Goal: Task Accomplishment & Management: Complete application form

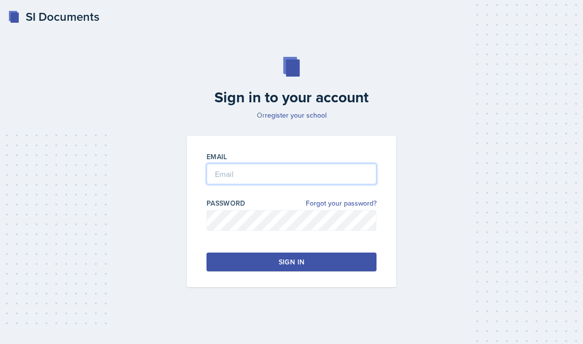
click at [266, 184] on input "email" at bounding box center [292, 174] width 170 height 21
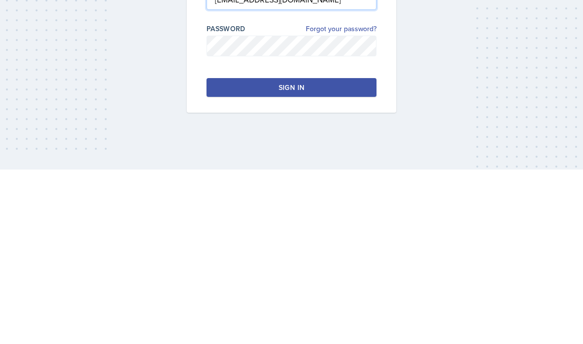
type input "[EMAIL_ADDRESS][DOMAIN_NAME]"
click at [280, 198] on div "Password Forgot your password?" at bounding box center [292, 219] width 170 height 43
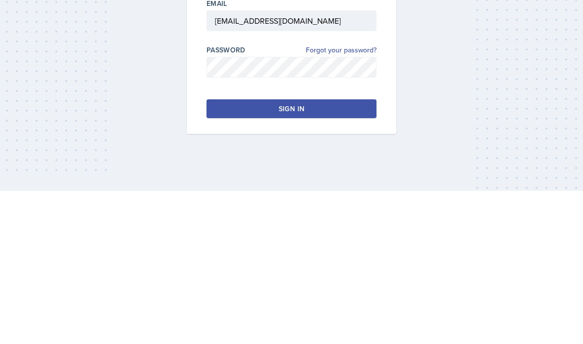
click at [295, 257] on div "Sign in" at bounding box center [292, 262] width 26 height 10
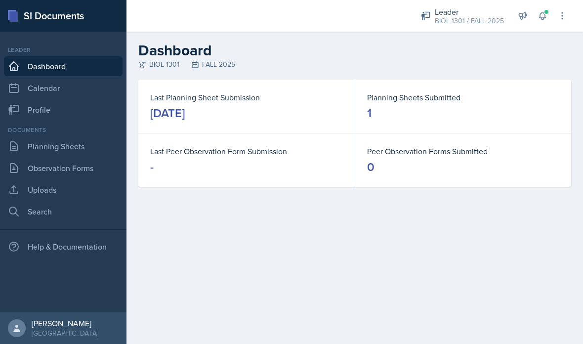
click at [57, 149] on link "Planning Sheets" at bounding box center [63, 146] width 119 height 20
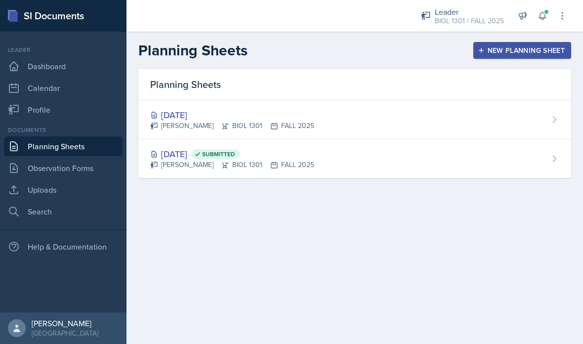
click at [493, 49] on div "New Planning Sheet" at bounding box center [522, 50] width 85 height 8
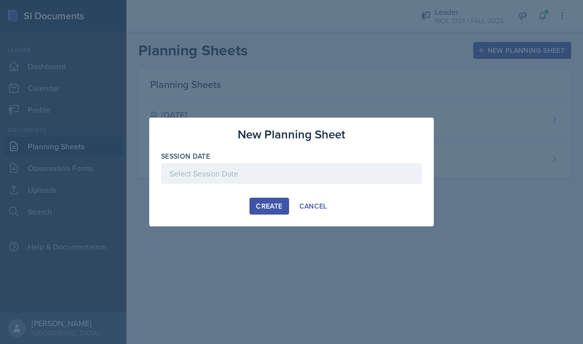
click at [209, 210] on div "Create Cancel" at bounding box center [291, 206] width 261 height 17
click at [201, 222] on div "New Planning Sheet Session Date [DATE] 31 1 2 3 4 5 6 7 8 9 10 11 12 13 14 15 1…" at bounding box center [291, 172] width 285 height 109
click at [216, 216] on div "New Planning Sheet Session Date [DATE] 31 1 2 3 4 5 6 7 8 9 10 11 12 13 14 15 1…" at bounding box center [291, 172] width 285 height 109
click at [237, 211] on div "Create Cancel" at bounding box center [291, 206] width 261 height 17
click at [276, 214] on button "Create" at bounding box center [269, 206] width 39 height 17
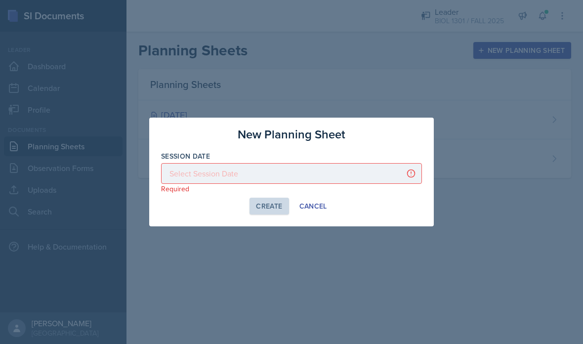
scroll to position [40, 0]
click at [212, 178] on div at bounding box center [291, 173] width 261 height 21
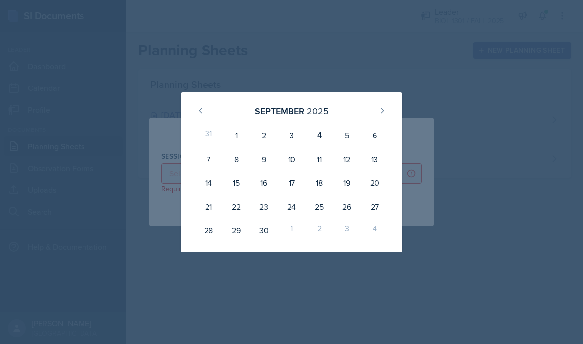
click at [375, 134] on div "6" at bounding box center [375, 136] width 28 height 24
type input "[DATE]"
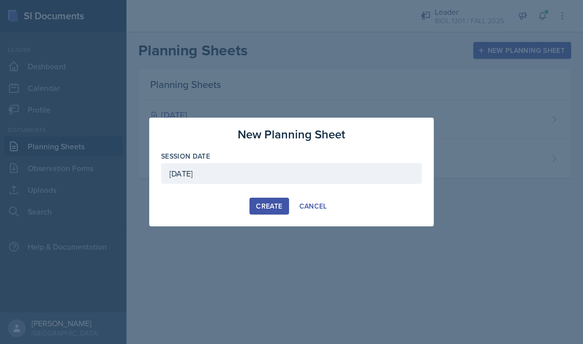
click at [271, 206] on div "Create" at bounding box center [269, 206] width 26 height 8
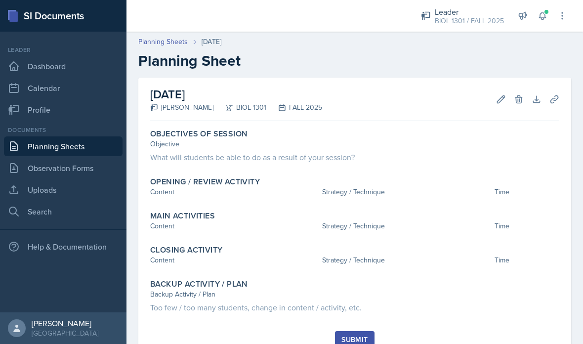
click at [555, 344] on div "Submit" at bounding box center [354, 345] width 409 height 29
click at [494, 100] on button "Edit" at bounding box center [501, 99] width 18 height 18
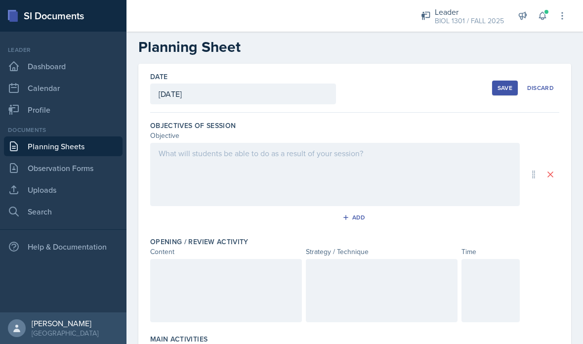
scroll to position [27, 0]
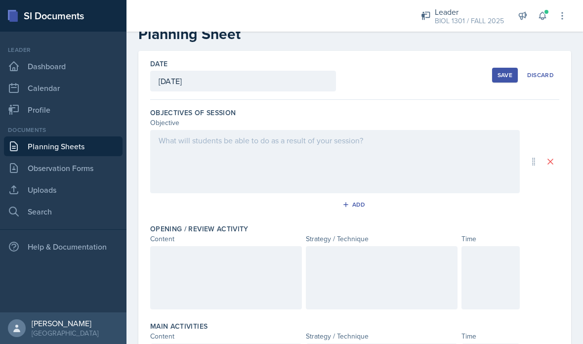
click at [506, 73] on div "Save" at bounding box center [505, 75] width 15 height 8
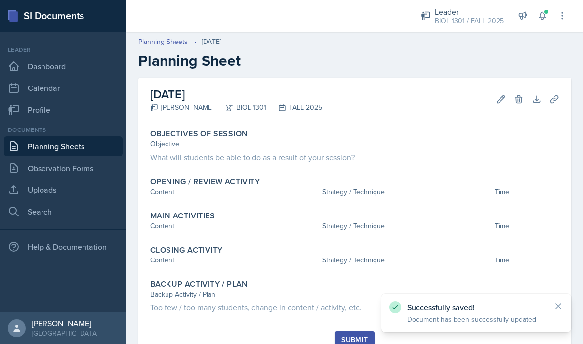
scroll to position [40, 0]
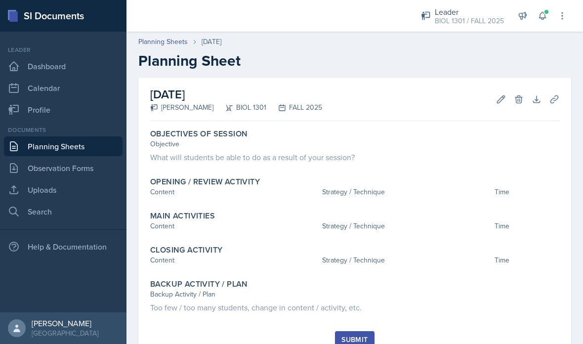
click at [49, 180] on link "Uploads" at bounding box center [63, 190] width 119 height 20
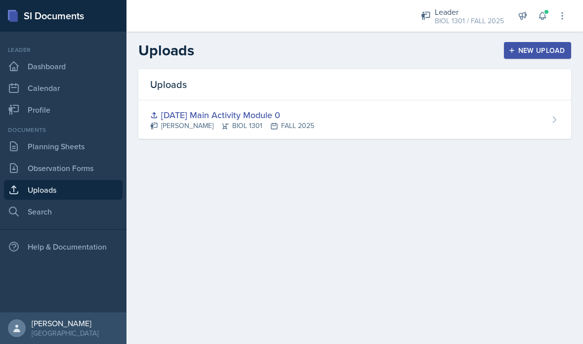
click at [544, 50] on div "New Upload" at bounding box center [538, 50] width 55 height 8
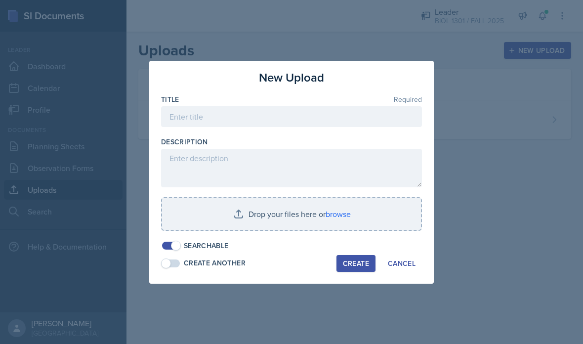
click at [409, 301] on div at bounding box center [291, 172] width 583 height 344
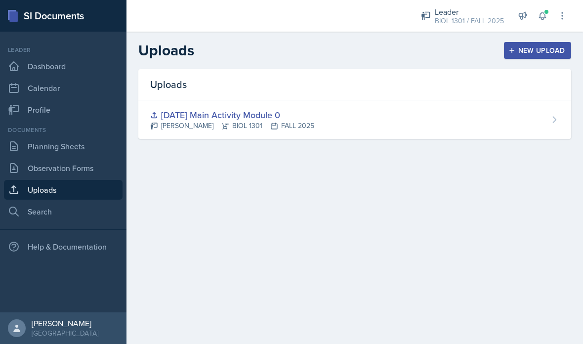
click at [55, 144] on link "Planning Sheets" at bounding box center [63, 146] width 119 height 20
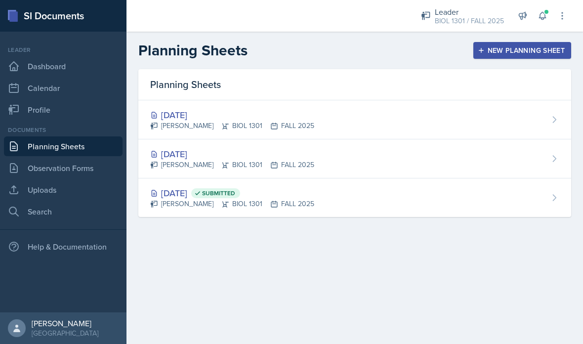
click at [419, 120] on div "[DATE] [PERSON_NAME] BIOL 1301 FALL 2025" at bounding box center [354, 119] width 433 height 39
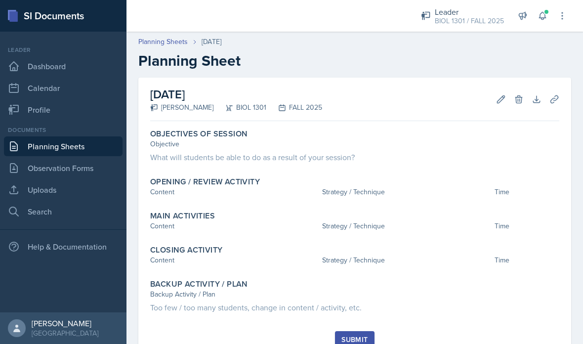
click at [555, 99] on icon at bounding box center [555, 99] width 10 height 10
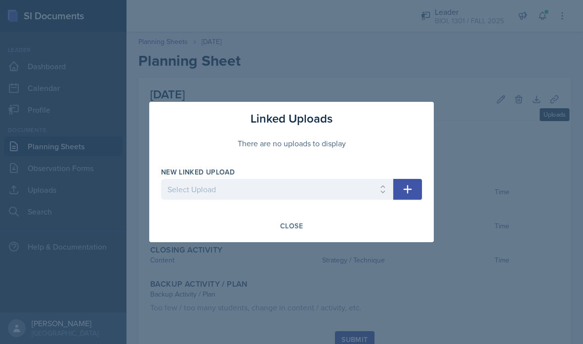
click at [205, 232] on div "Close" at bounding box center [291, 226] width 261 height 17
click at [378, 231] on div "Close" at bounding box center [291, 226] width 261 height 17
click at [340, 229] on div "Close" at bounding box center [291, 226] width 261 height 17
click at [296, 271] on div at bounding box center [291, 172] width 583 height 344
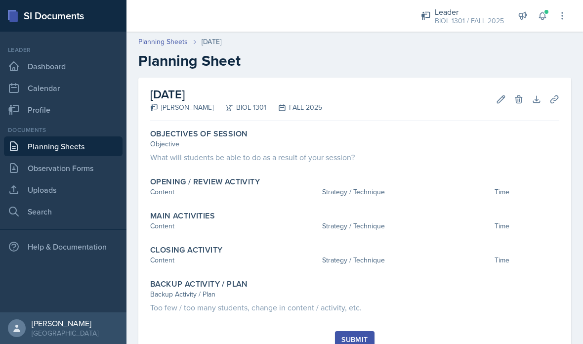
click at [65, 146] on link "Planning Sheets" at bounding box center [63, 146] width 119 height 20
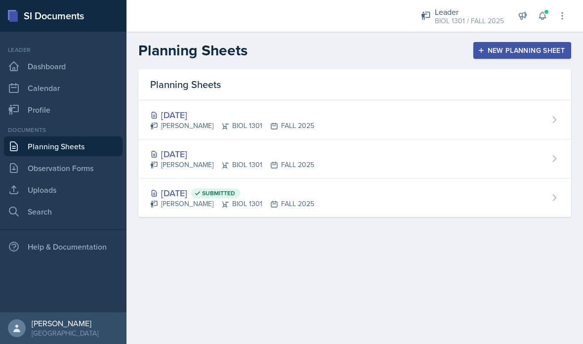
click at [319, 195] on div "[DATE] Submitted [PERSON_NAME] BIOL 1301 FALL 2025" at bounding box center [354, 198] width 433 height 39
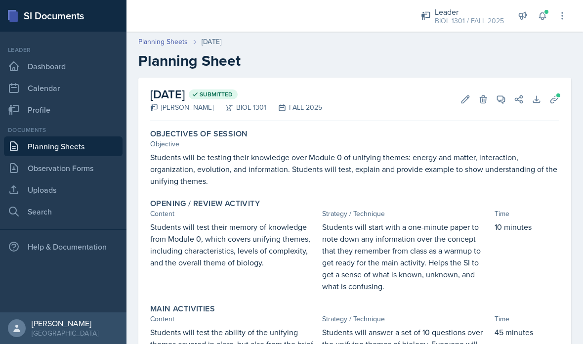
click at [558, 98] on icon at bounding box center [554, 98] width 7 height 7
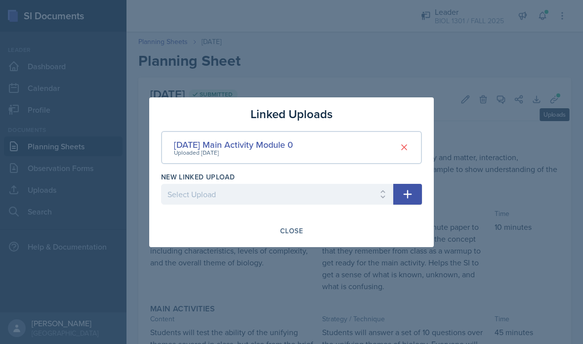
click at [288, 271] on div at bounding box center [291, 172] width 583 height 344
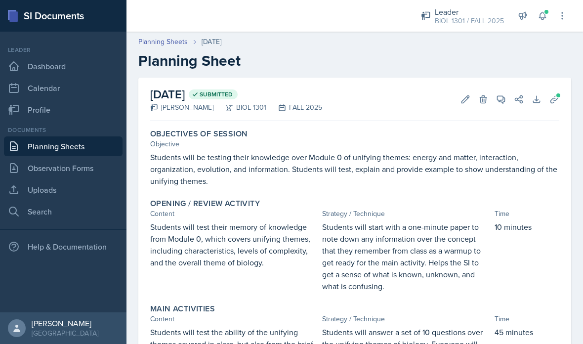
click at [575, 99] on div "[DATE] Submitted [PERSON_NAME] BIOL 1301 FALL 2025 Edit Delete View Comments Co…" at bounding box center [355, 303] width 457 height 451
click at [54, 195] on link "Uploads" at bounding box center [63, 190] width 119 height 20
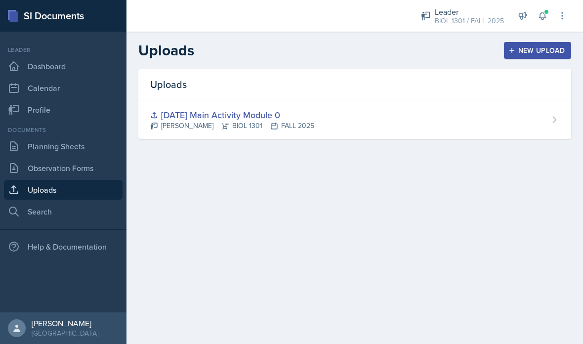
click at [312, 133] on div "[DATE] Main Activity Module 0 [PERSON_NAME] BIOL 1301 FALL 2025" at bounding box center [354, 119] width 433 height 39
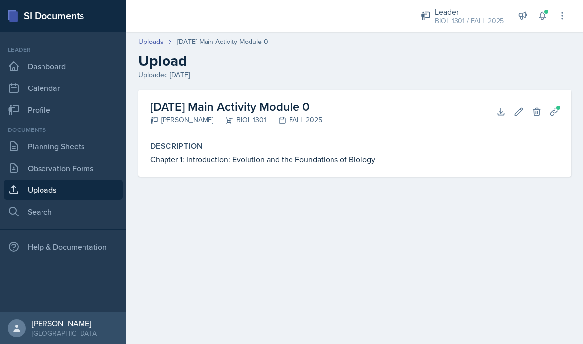
click at [556, 113] on icon at bounding box center [554, 111] width 7 height 7
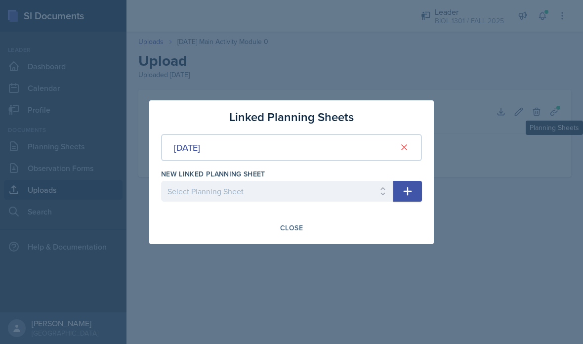
scroll to position [40, 0]
click at [288, 233] on button "Close" at bounding box center [292, 228] width 36 height 17
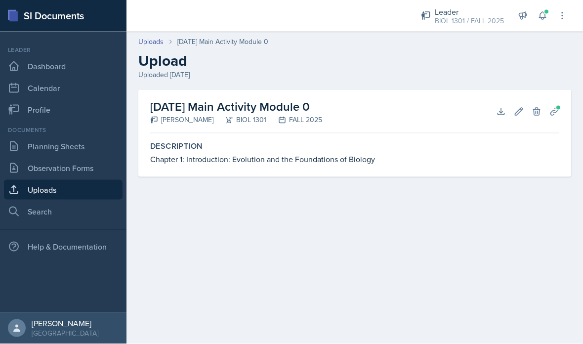
scroll to position [0, 0]
click at [271, 156] on div "Chapter 1: Introduction: Evolution and the Foundations of Biology" at bounding box center [354, 159] width 409 height 12
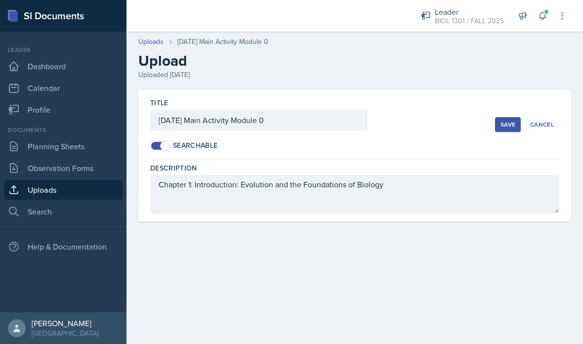
click at [547, 121] on div "Cancel" at bounding box center [543, 125] width 24 height 8
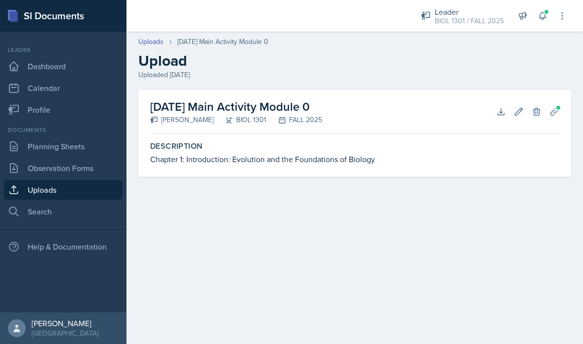
click at [66, 138] on link "Planning Sheets" at bounding box center [63, 146] width 119 height 20
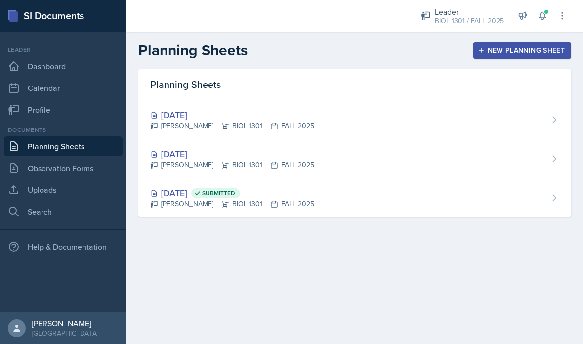
click at [192, 194] on div "[DATE] Submitted" at bounding box center [232, 192] width 164 height 13
